Goal: Transaction & Acquisition: Book appointment/travel/reservation

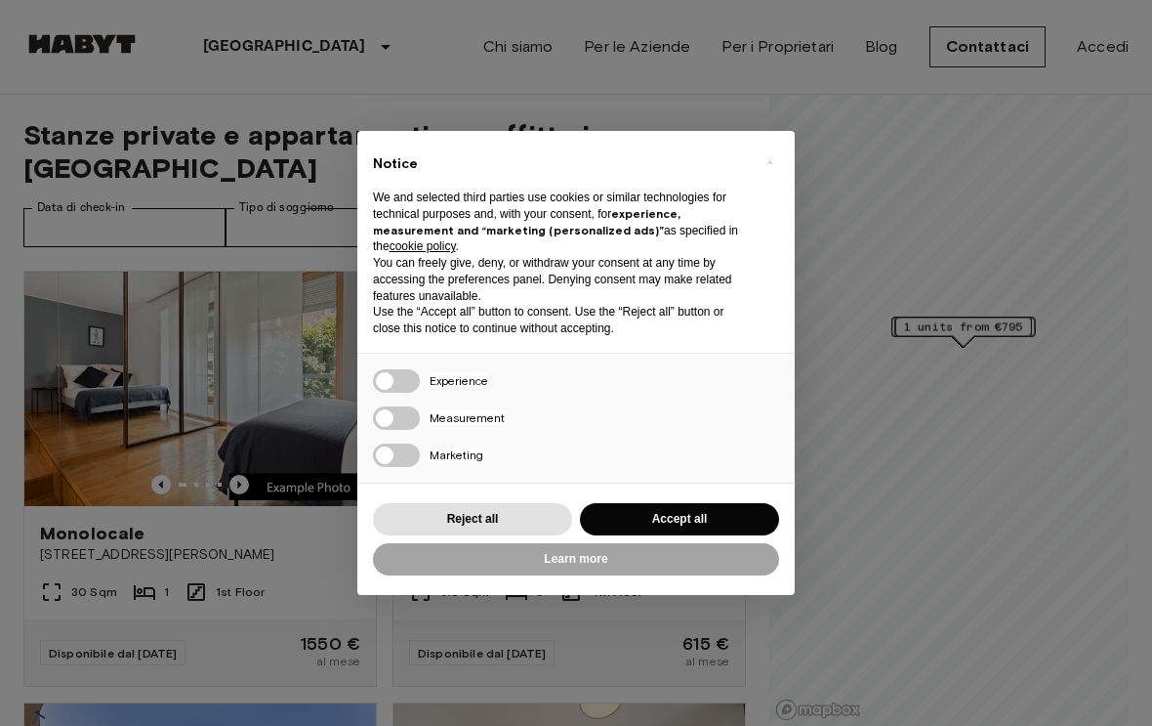
scroll to position [92, 0]
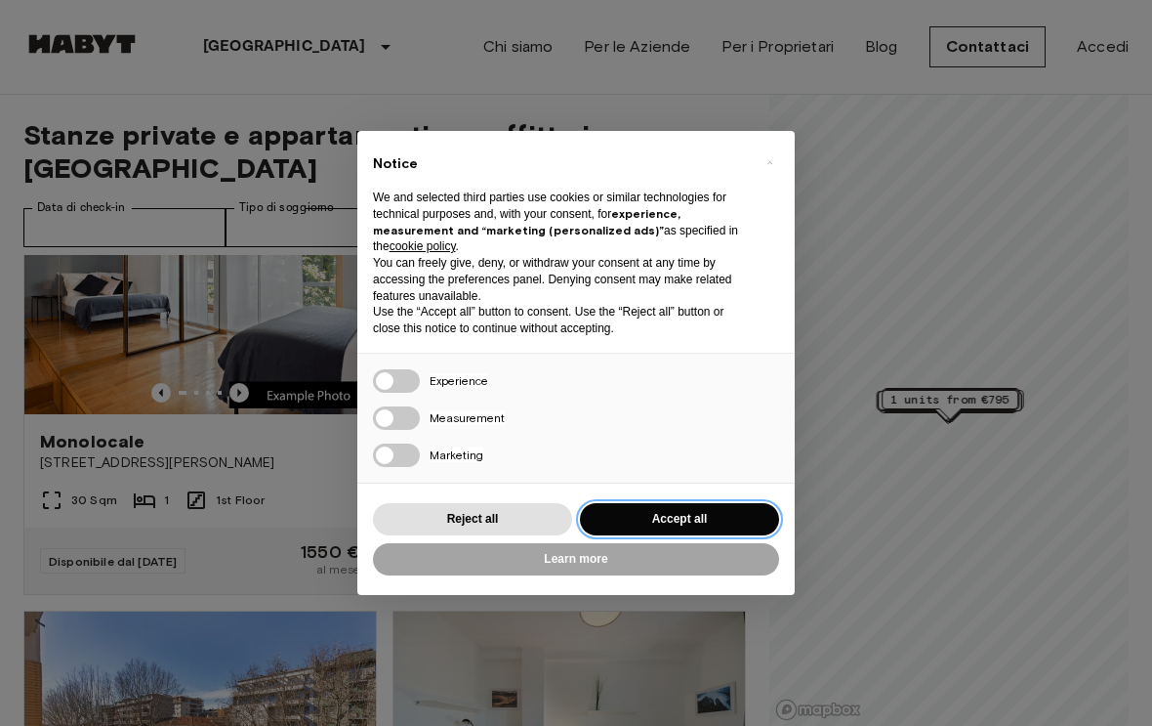
click at [680, 507] on button "Accept all" at bounding box center [679, 519] width 199 height 32
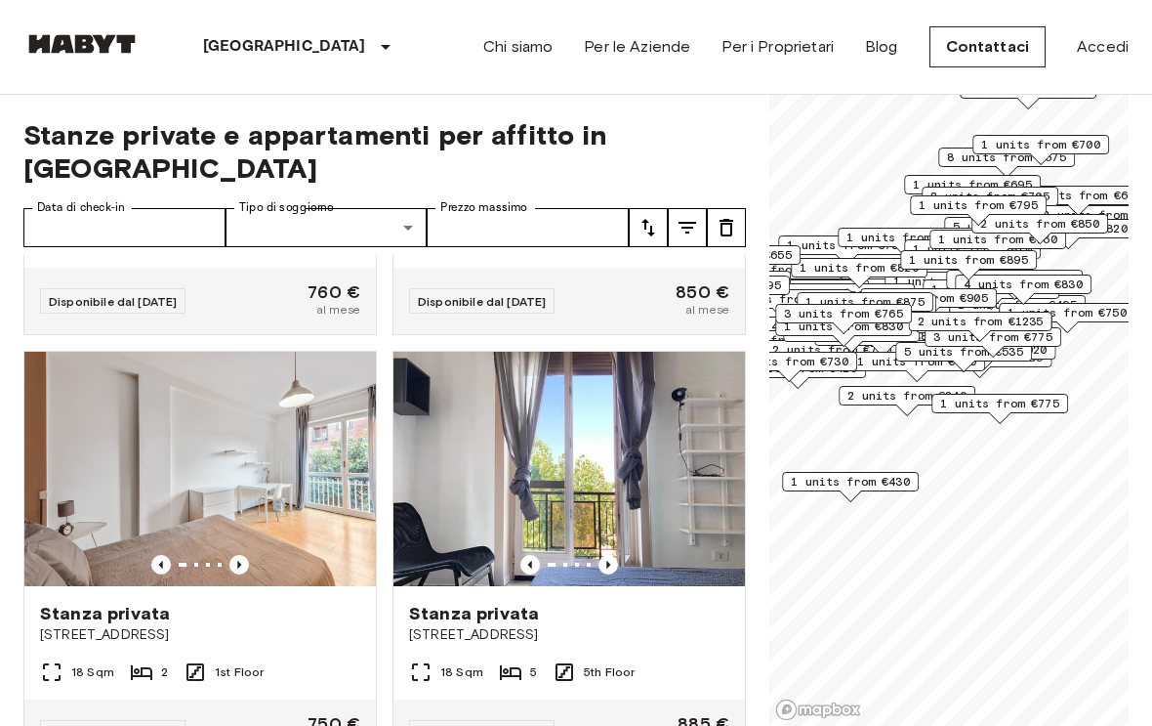
scroll to position [6823, 0]
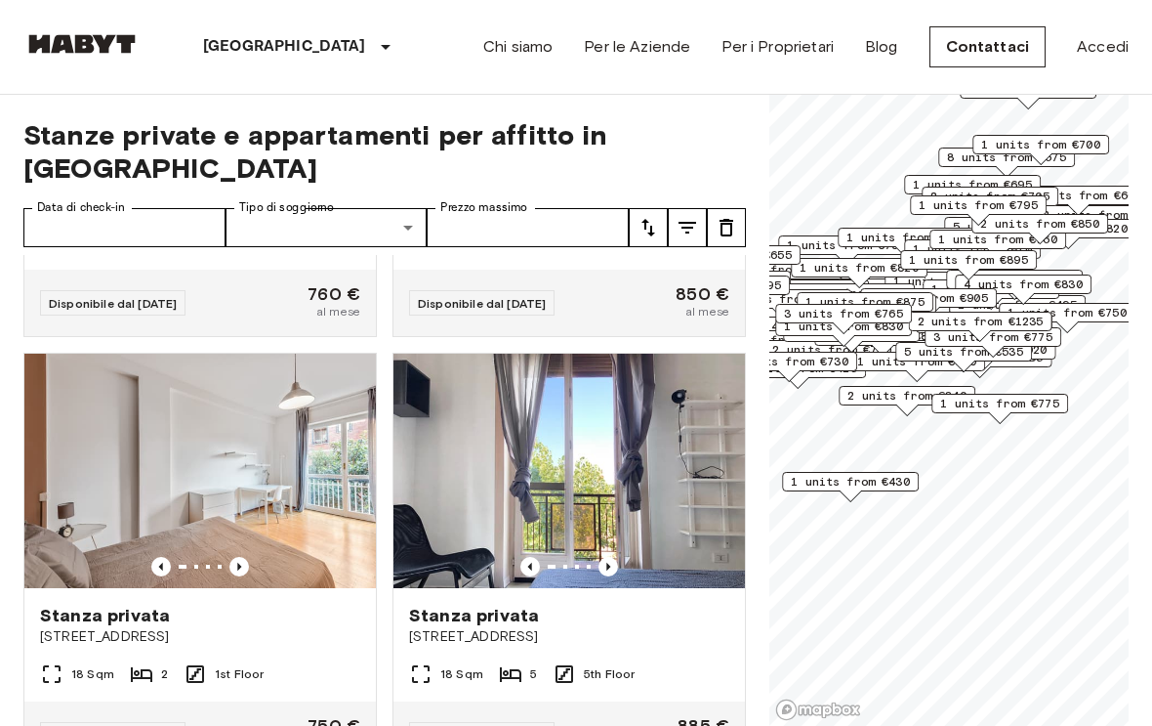
click at [654, 216] on icon "tune" at bounding box center [648, 227] width 23 height 23
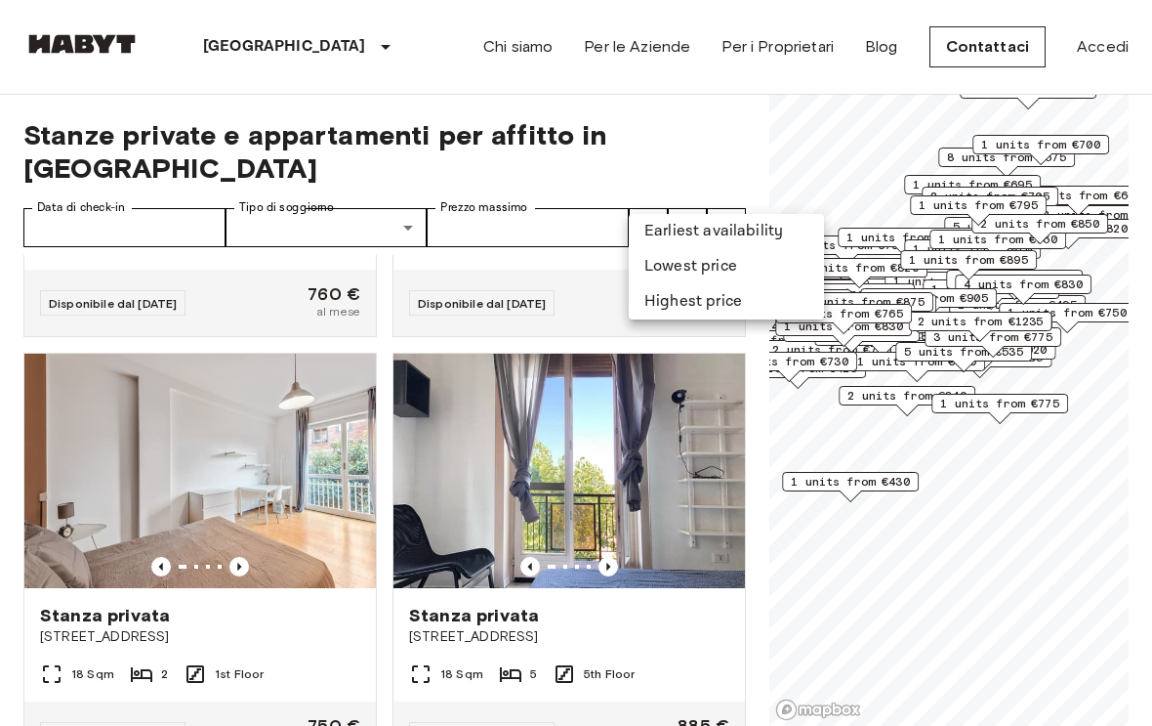
click at [715, 261] on li "Lowest price" at bounding box center [726, 266] width 195 height 35
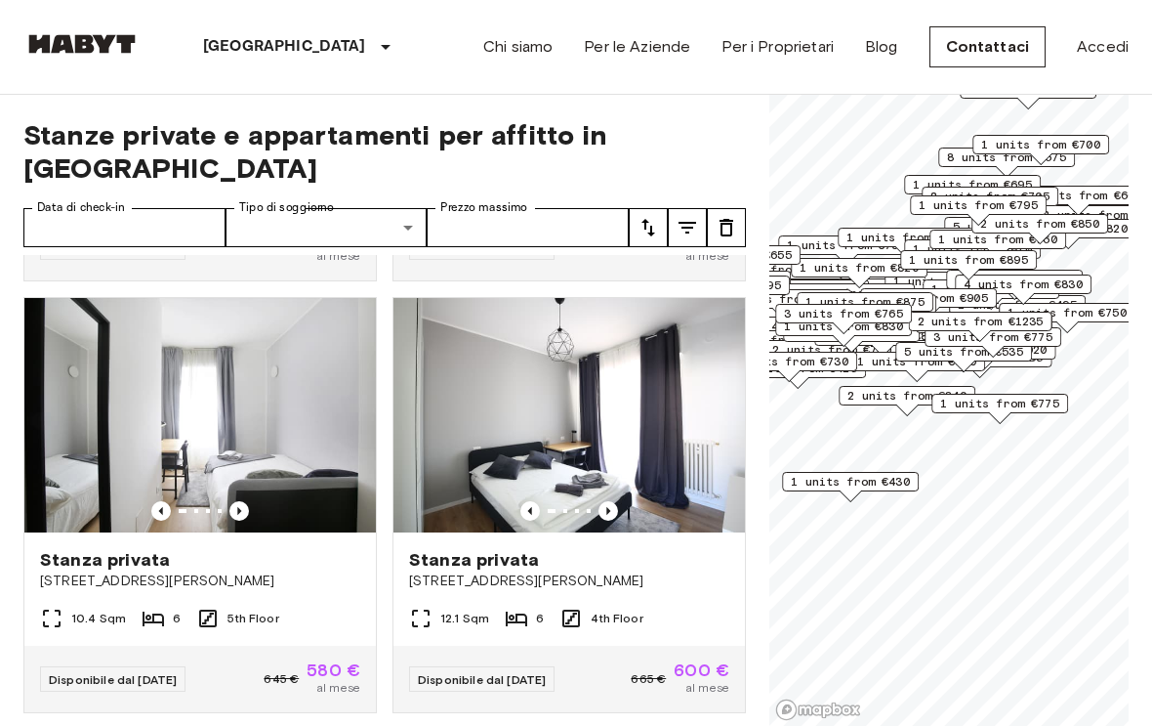
scroll to position [1705, 0]
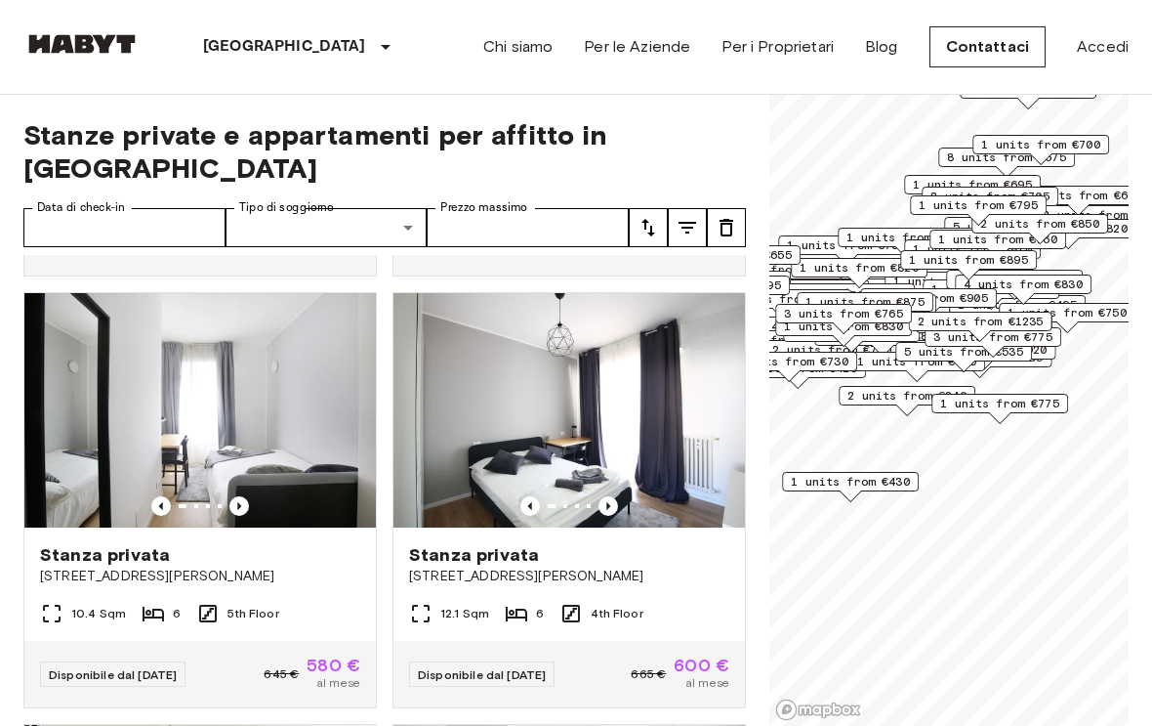
click at [246, 496] on icon "Previous image" at bounding box center [239, 506] width 20 height 20
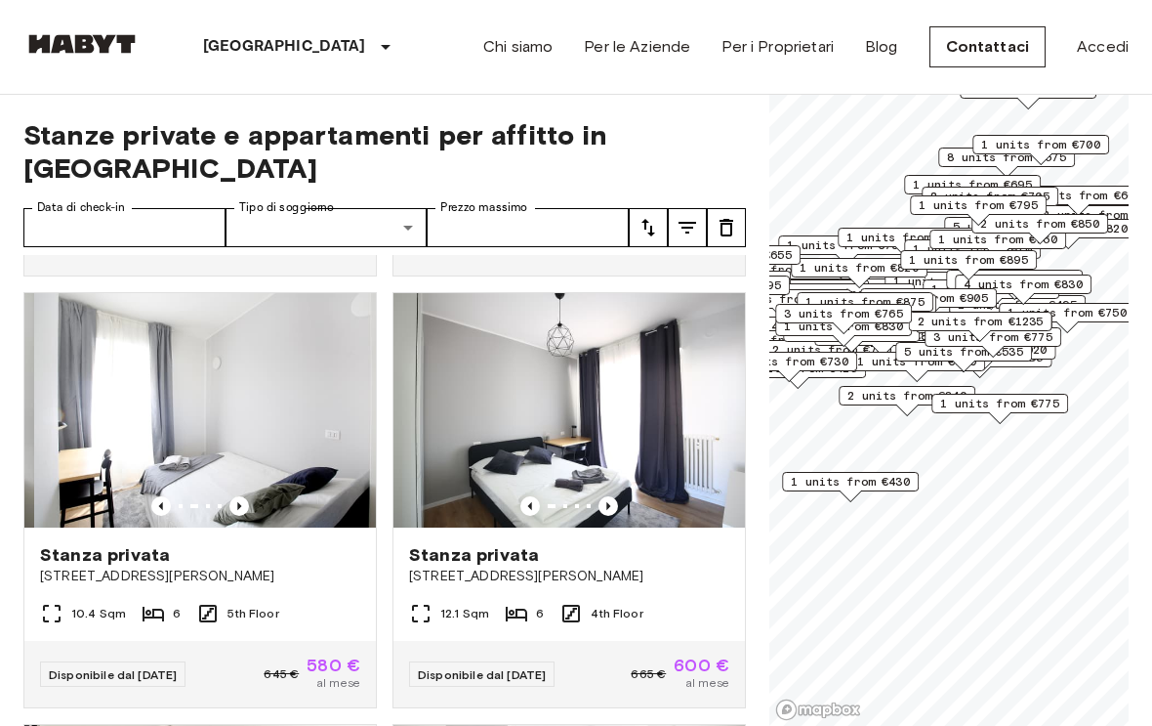
click at [240, 502] on icon "Previous image" at bounding box center [239, 506] width 4 height 8
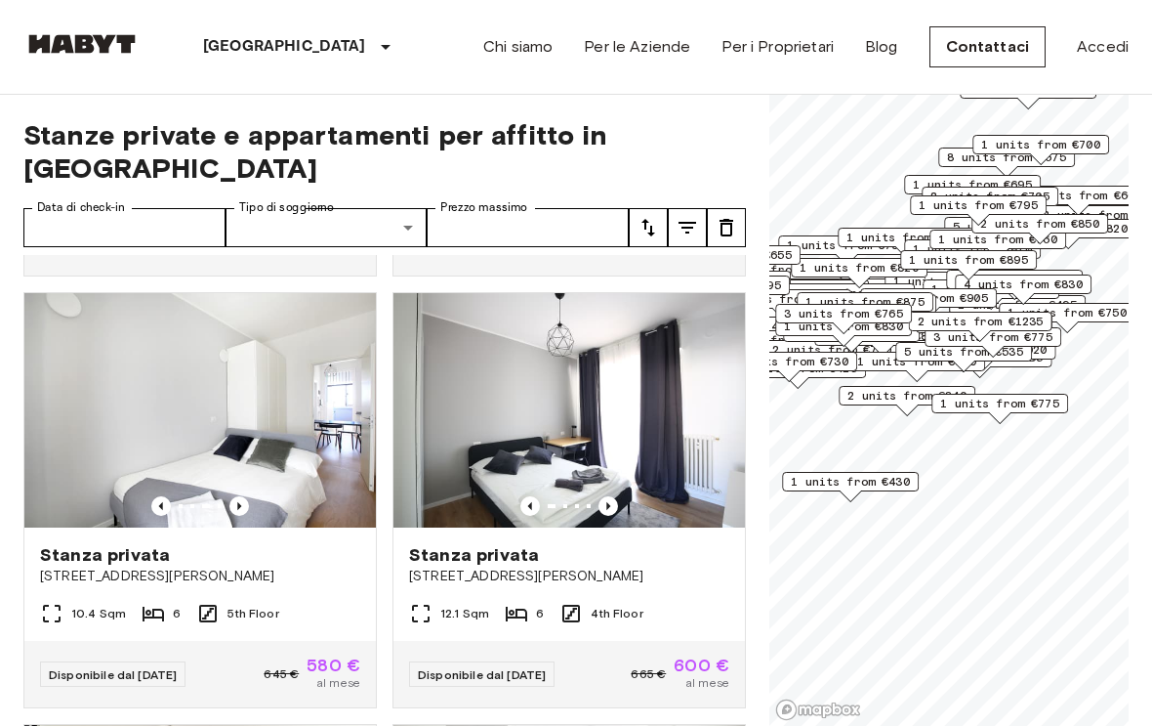
click at [248, 496] on icon "Previous image" at bounding box center [239, 506] width 20 height 20
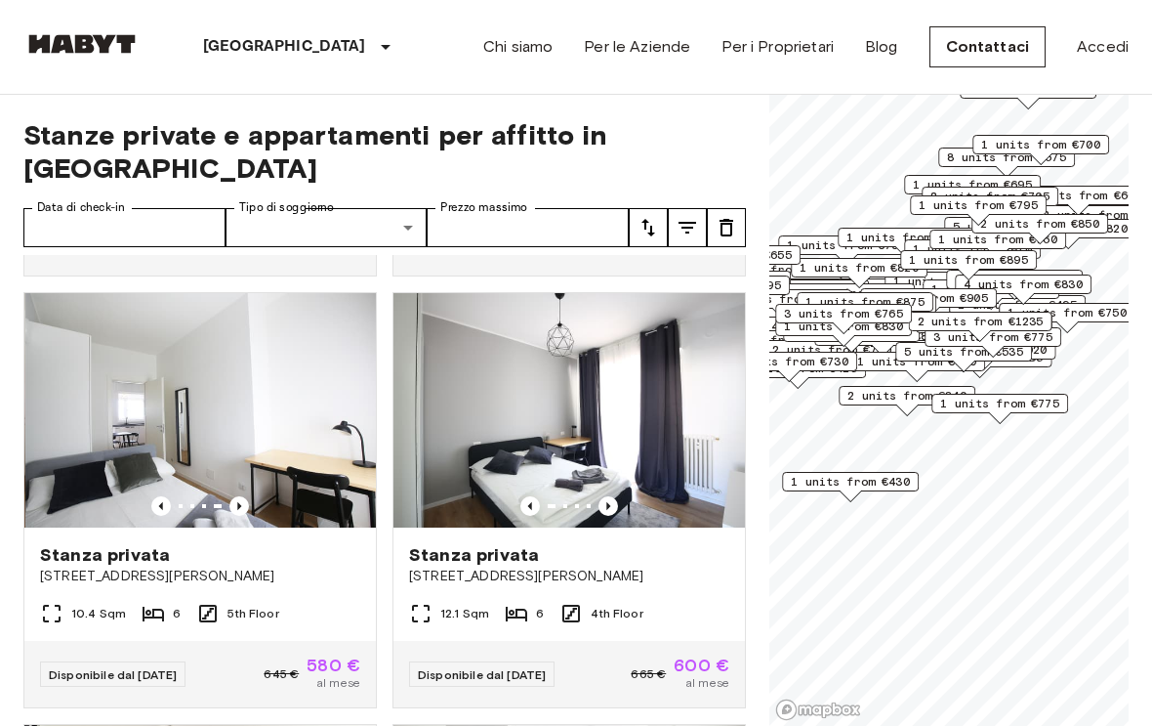
click at [290, 383] on img at bounding box center [201, 410] width 352 height 234
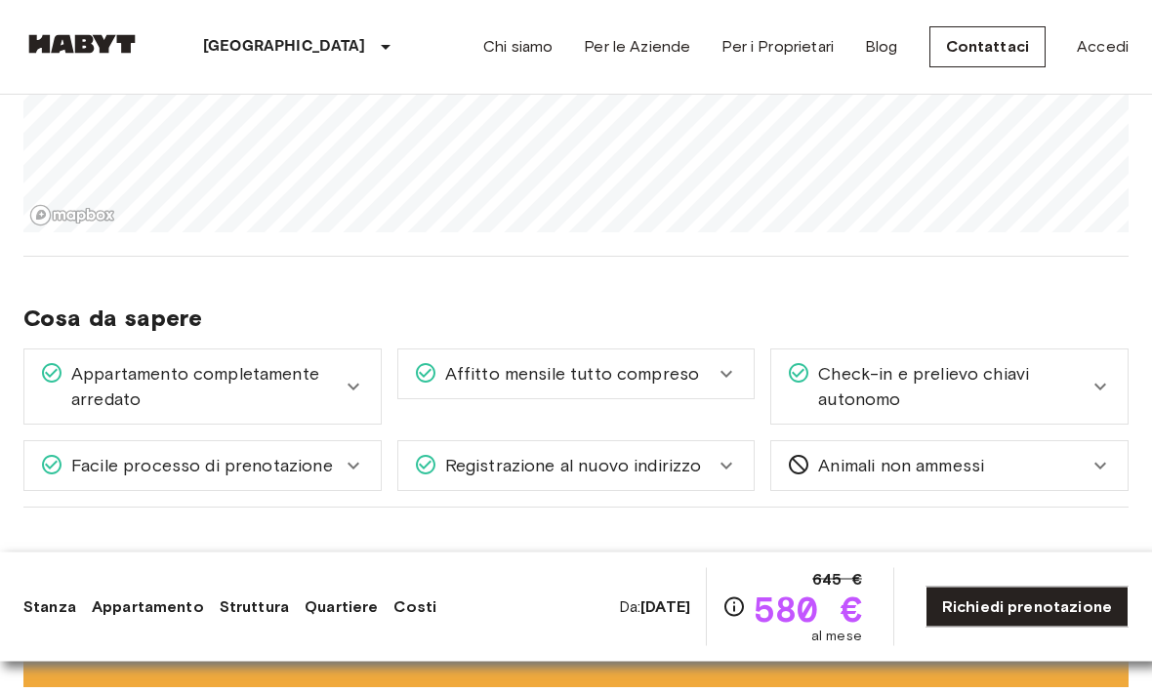
scroll to position [2023, 0]
click at [716, 362] on icon at bounding box center [726, 373] width 23 height 23
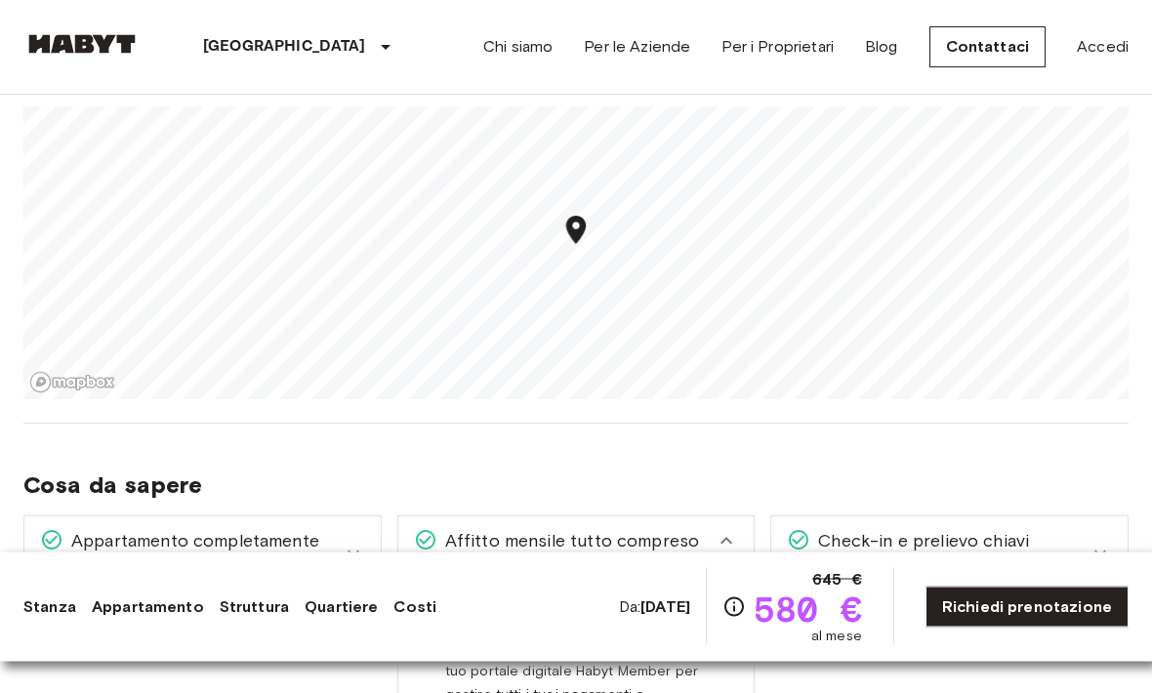
scroll to position [1848, 0]
